Goal: Communication & Community: Connect with others

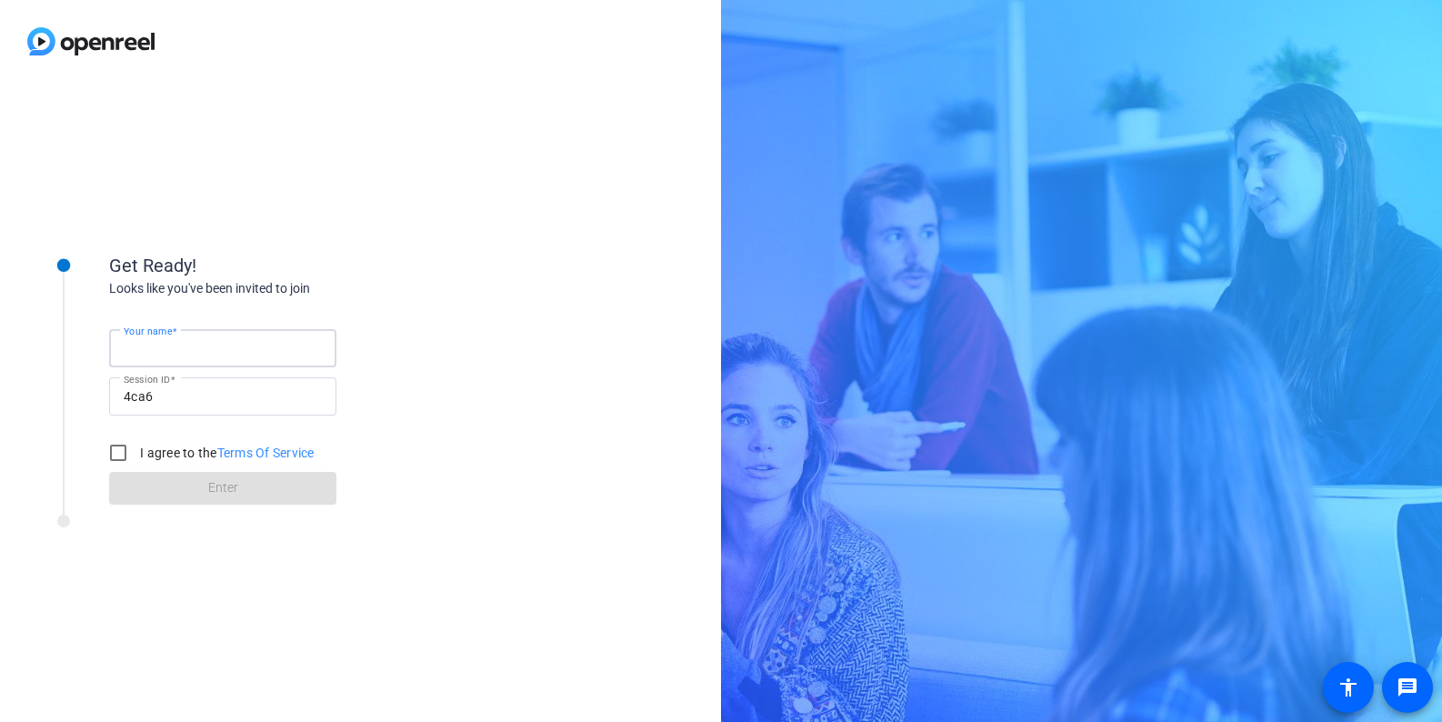
click at [216, 350] on input "Your name" at bounding box center [223, 348] width 198 height 22
type input "[PERSON_NAME]"
click at [124, 452] on input "I agree to the Terms Of Service" at bounding box center [118, 452] width 36 height 36
checkbox input "true"
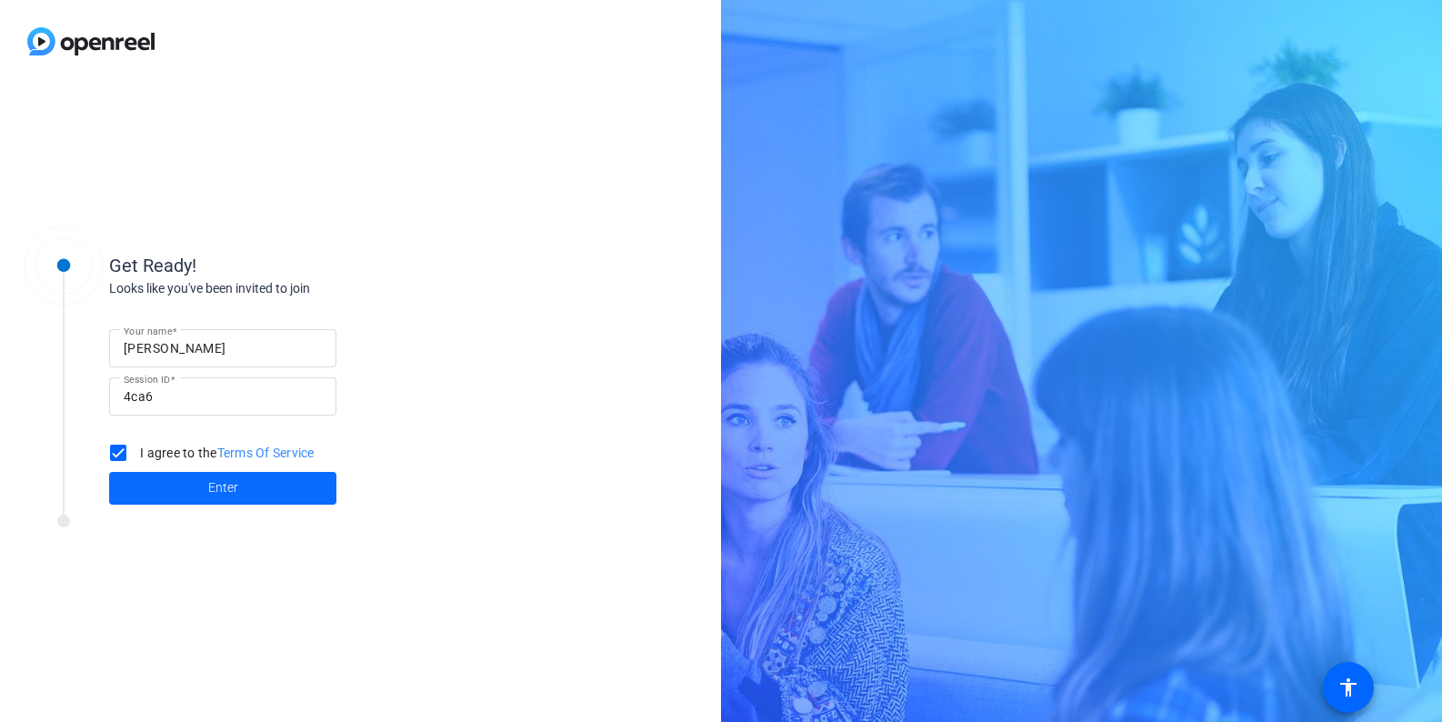
click at [245, 492] on span at bounding box center [222, 488] width 227 height 44
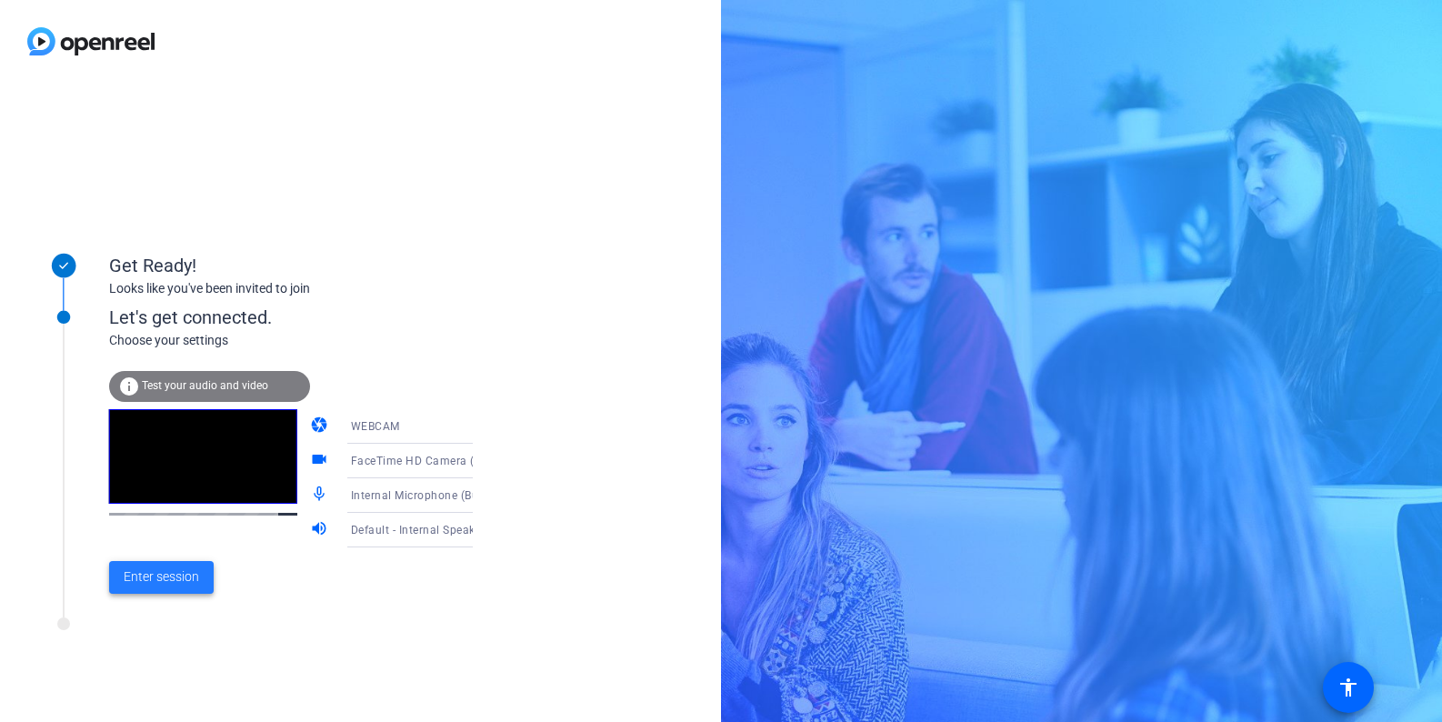
click at [176, 591] on span at bounding box center [161, 577] width 105 height 44
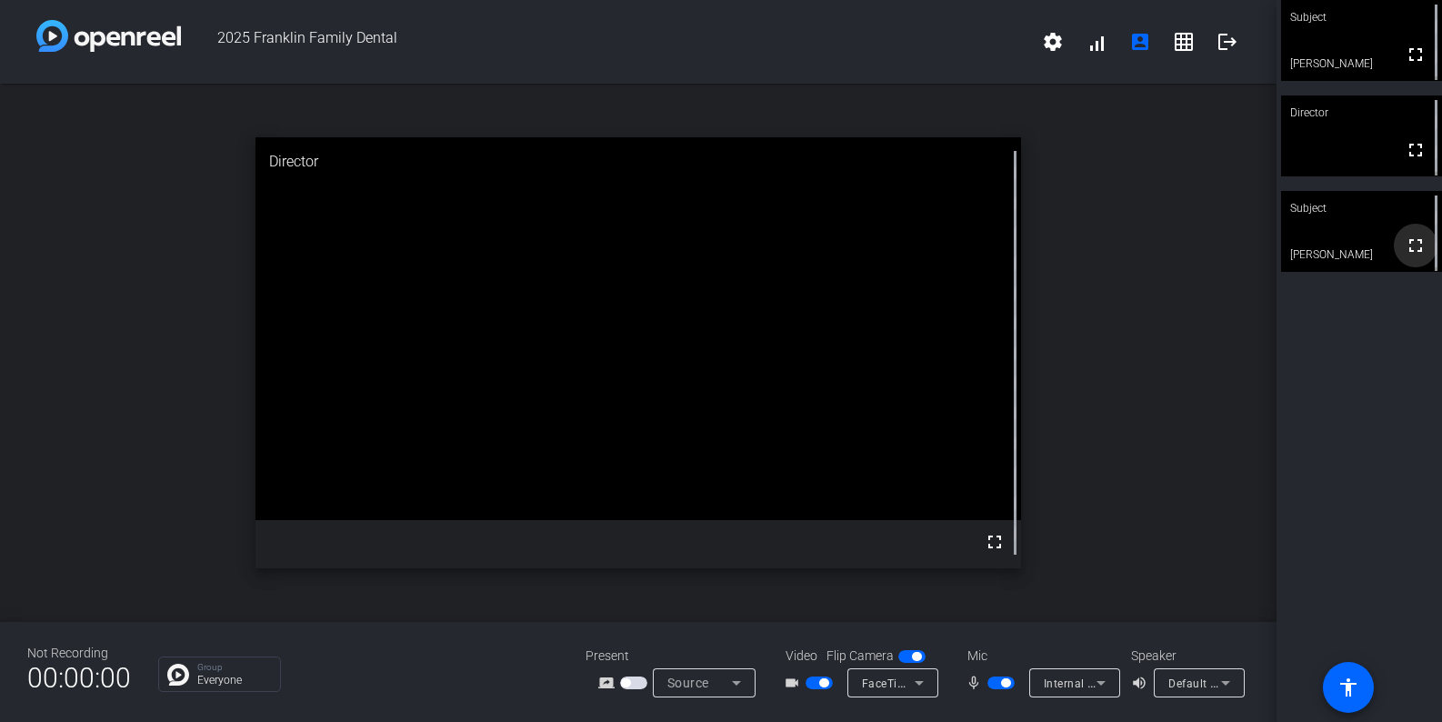
click at [1404, 256] on mat-icon "fullscreen" at bounding box center [1415, 246] width 22 height 22
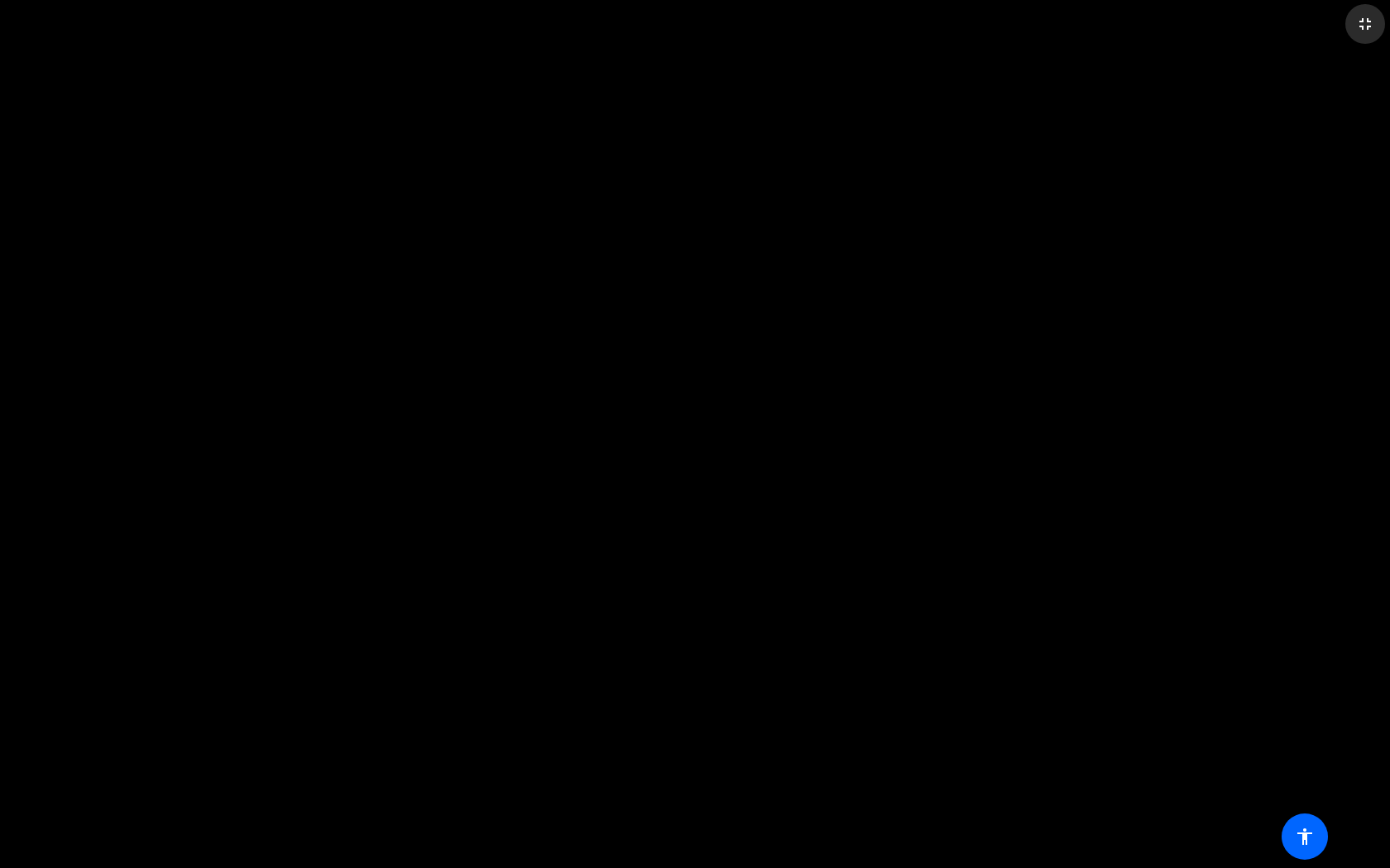
click at [1312, 25] on mat-icon "fullscreen_exit" at bounding box center [1365, 24] width 20 height 20
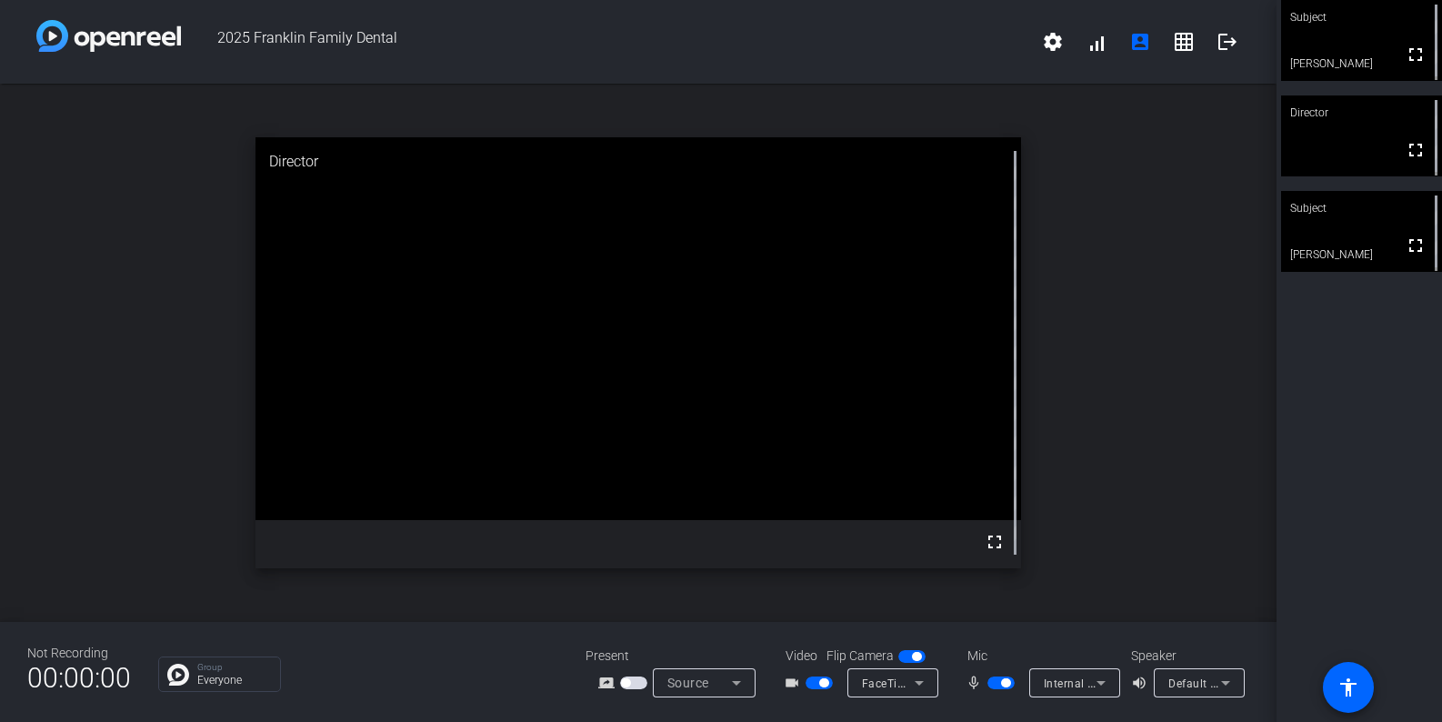
click at [1325, 237] on video at bounding box center [1361, 231] width 161 height 81
click at [1005, 684] on span "button" at bounding box center [1005, 682] width 9 height 9
click at [991, 681] on span "button" at bounding box center [992, 682] width 9 height 9
click at [991, 682] on span "button" at bounding box center [1000, 682] width 27 height 13
click at [1006, 685] on span "button" at bounding box center [1005, 682] width 9 height 9
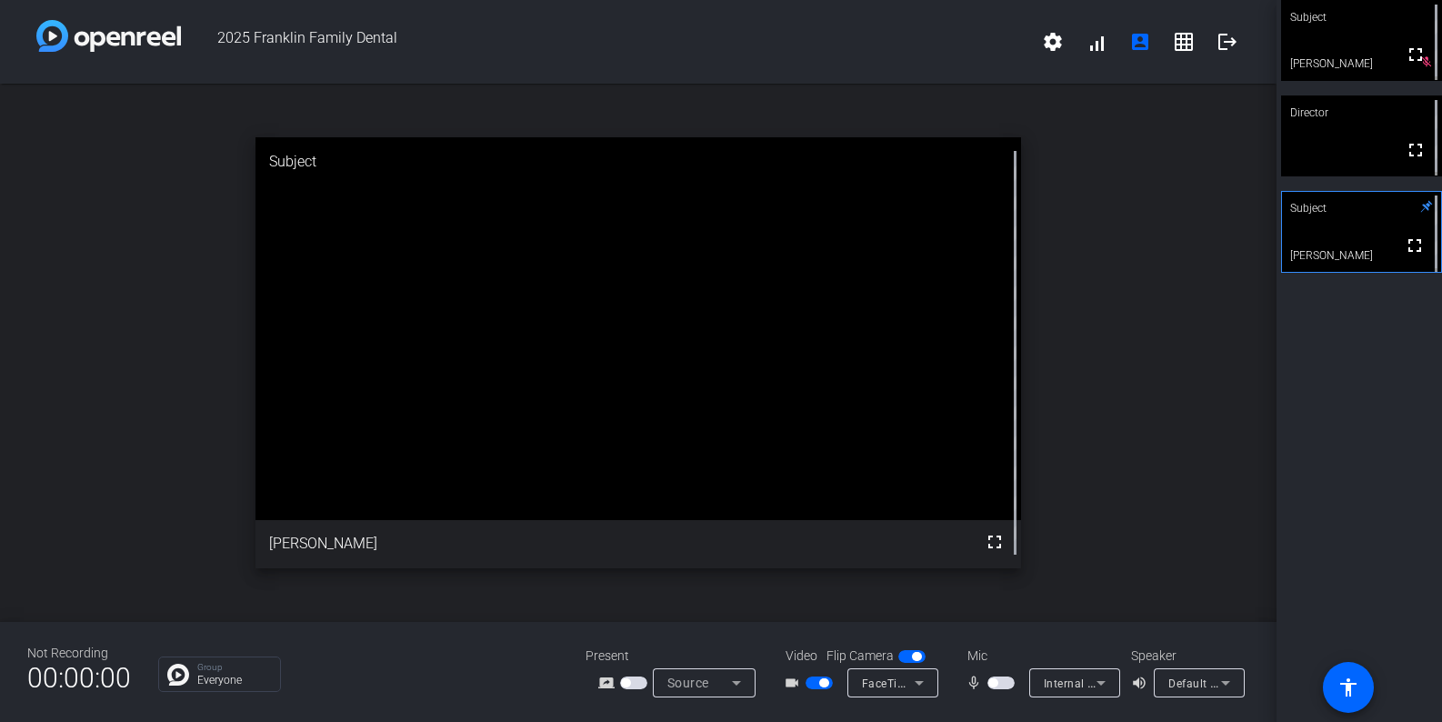
click at [999, 678] on span "button" at bounding box center [1000, 682] width 27 height 13
click at [1003, 683] on span "button" at bounding box center [1005, 682] width 9 height 9
click at [1004, 684] on span "button" at bounding box center [1000, 682] width 27 height 13
click at [1006, 679] on span "button" at bounding box center [1005, 682] width 9 height 9
click at [1006, 679] on span "button" at bounding box center [1000, 682] width 27 height 13
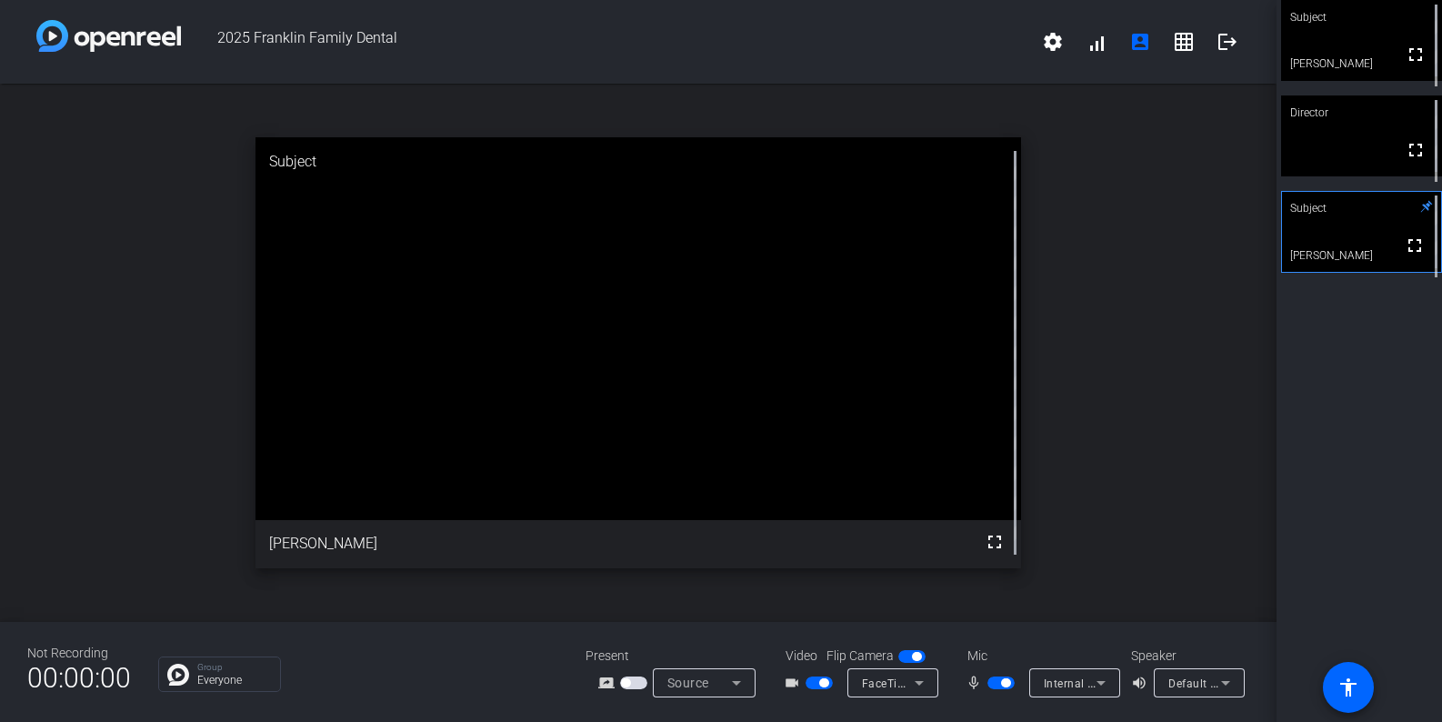
click at [1008, 684] on span "button" at bounding box center [1005, 682] width 9 height 9
click at [1008, 684] on span "button" at bounding box center [1000, 682] width 27 height 13
click at [997, 686] on span "button" at bounding box center [1000, 682] width 27 height 13
click at [998, 680] on span "button" at bounding box center [1000, 682] width 27 height 13
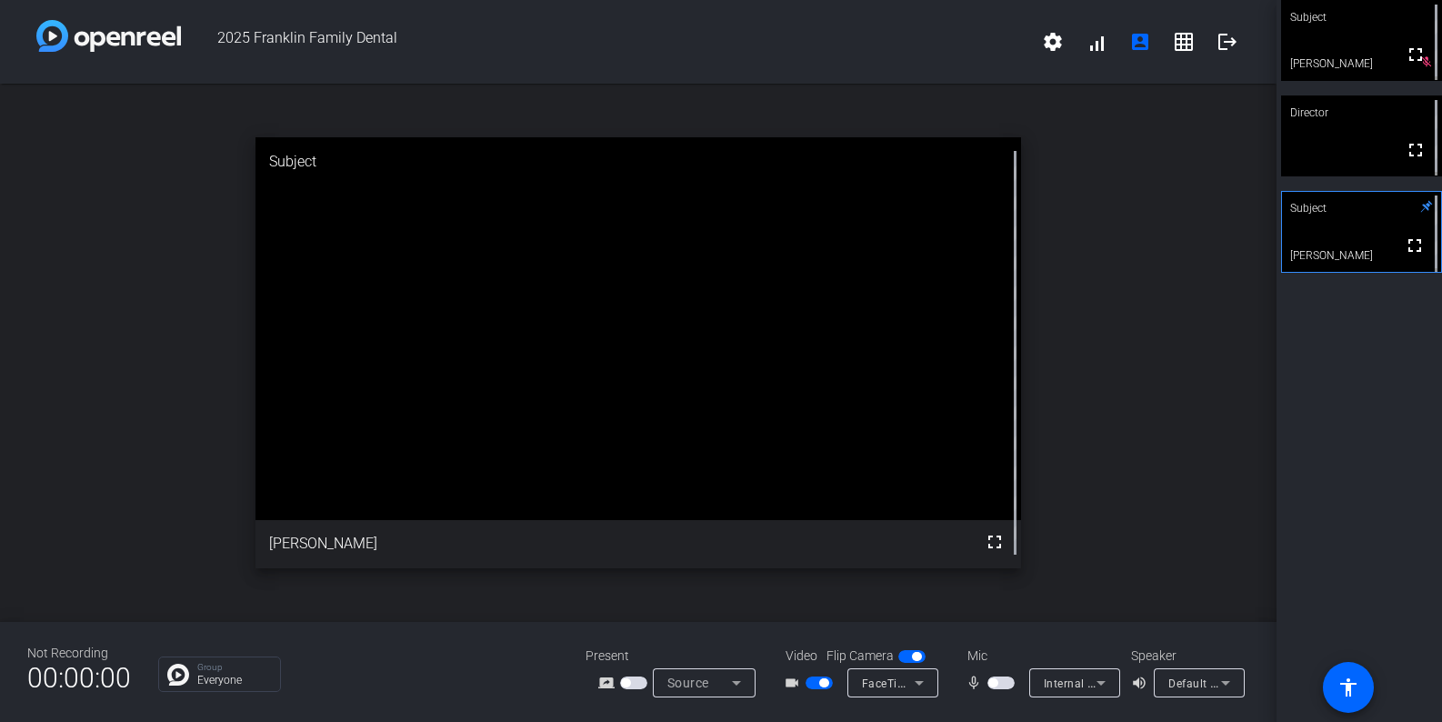
click at [999, 681] on span "button" at bounding box center [1000, 682] width 27 height 13
